Goal: Task Accomplishment & Management: Use online tool/utility

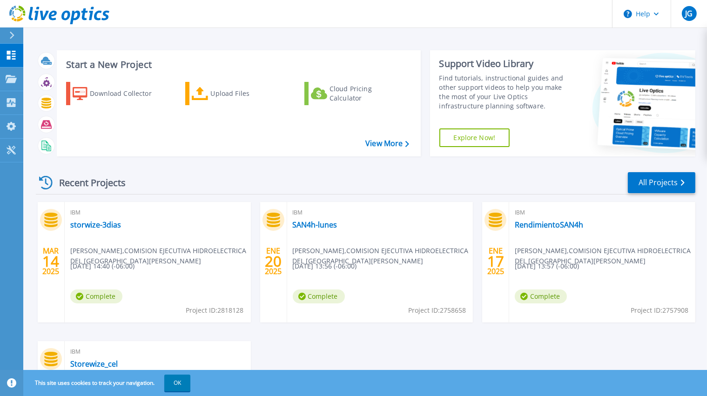
click at [221, 78] on div "Download Collector Upload Files Cloud Pricing Calculator" at bounding box center [237, 112] width 357 height 77
click at [219, 88] on div "Upload Files" at bounding box center [248, 93] width 74 height 19
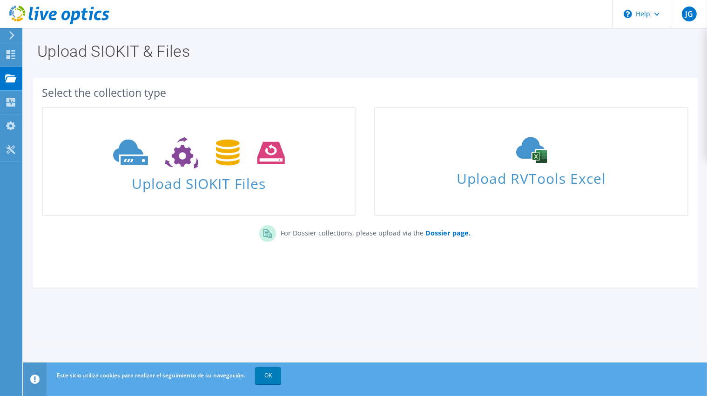
click at [355, 29] on div "Upload SIOKIT & Files" at bounding box center [365, 48] width 674 height 41
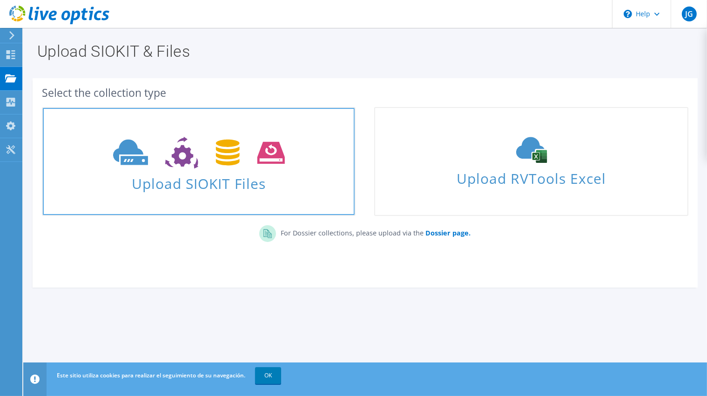
click at [225, 157] on use at bounding box center [199, 153] width 172 height 32
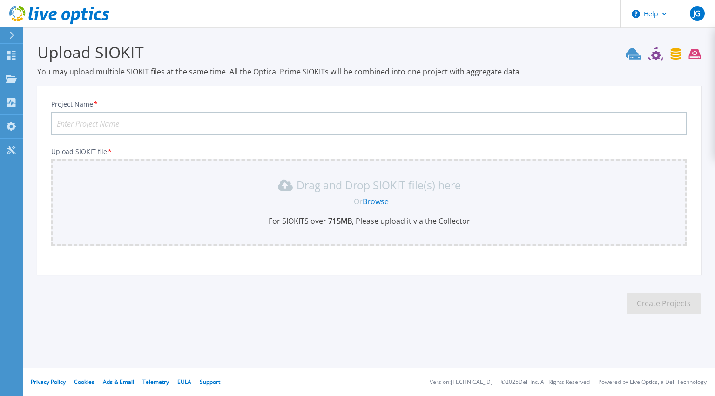
click at [430, 181] on p "Drag and Drop SIOKIT file(s) here" at bounding box center [378, 185] width 164 height 9
click at [368, 200] on link "Browse" at bounding box center [376, 201] width 26 height 10
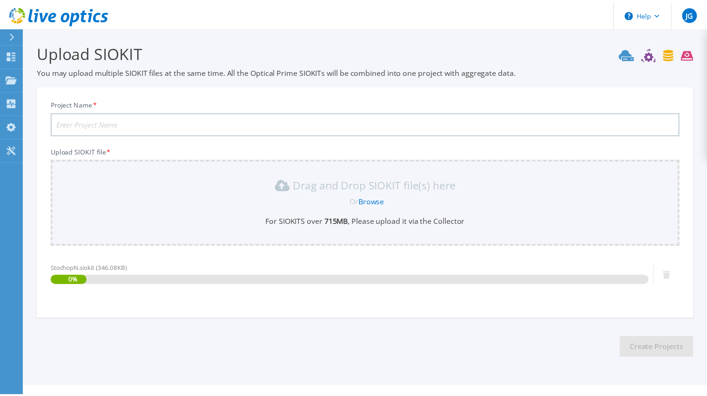
scroll to position [18, 0]
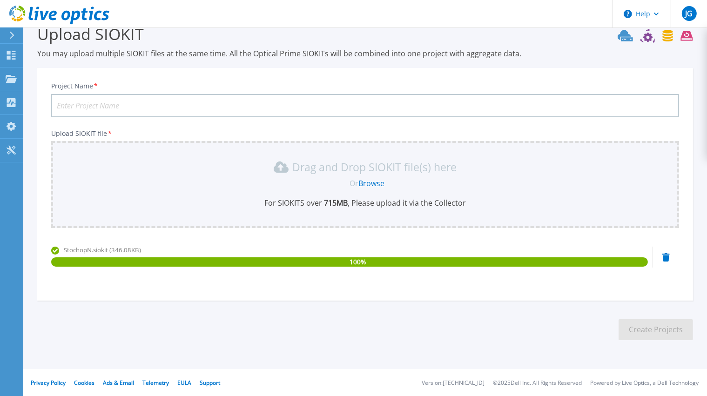
click at [516, 303] on section "Upload SIOKIT You may upload multiple SIOKIT files at the same time. All the Op…" at bounding box center [365, 185] width 684 height 352
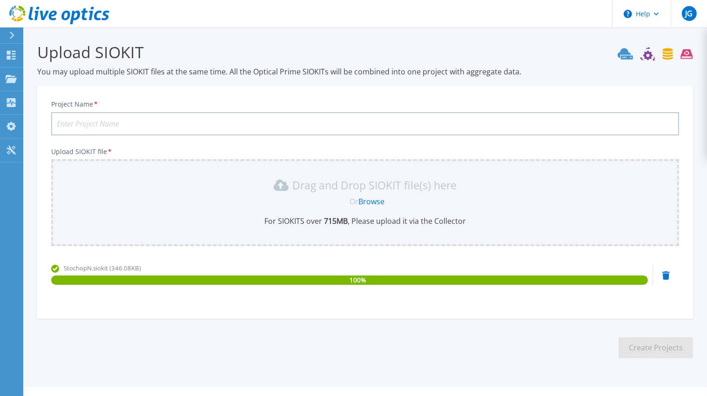
click at [85, 124] on input "Project Name *" at bounding box center [365, 123] width 628 height 23
type input "s"
type input "CEL-OFC-Servidores"
click at [660, 345] on button "Create Projects" at bounding box center [656, 347] width 74 height 21
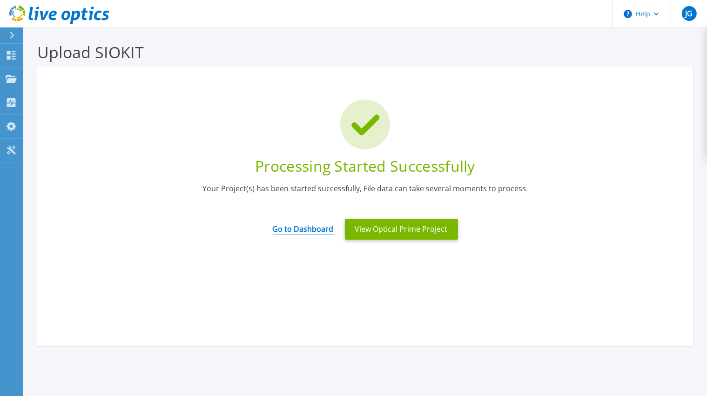
click at [283, 231] on link "Go to Dashboard" at bounding box center [303, 226] width 61 height 18
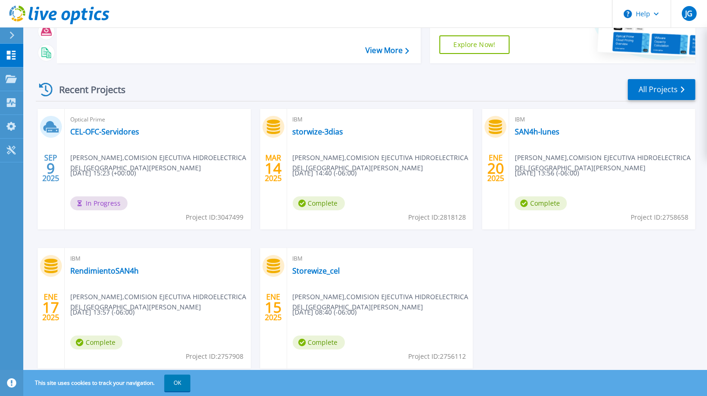
scroll to position [119, 0]
